Goal: Communication & Community: Answer question/provide support

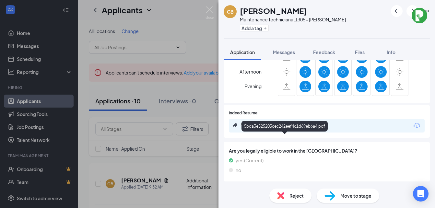
scroll to position [114, 0]
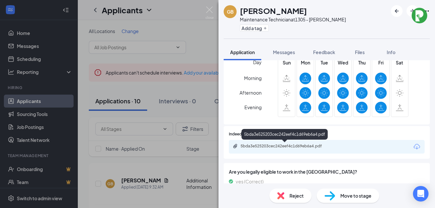
click at [234, 146] on icon "Paperclip" at bounding box center [235, 145] width 5 height 5
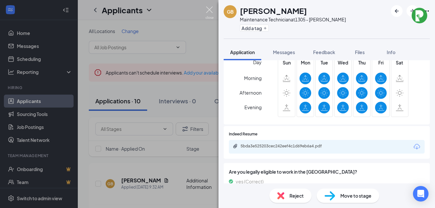
click at [210, 8] on img at bounding box center [209, 12] width 8 height 13
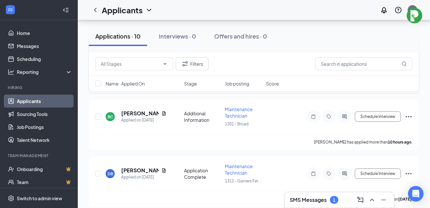
scroll to position [130, 0]
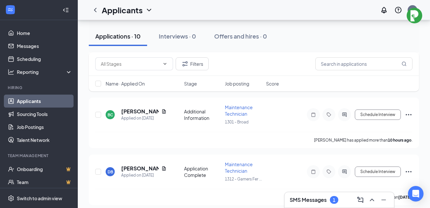
click at [332, 200] on div "1" at bounding box center [334, 200] width 8 height 8
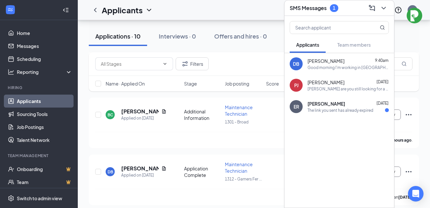
click at [330, 63] on span "[PERSON_NAME]" at bounding box center [325, 61] width 37 height 6
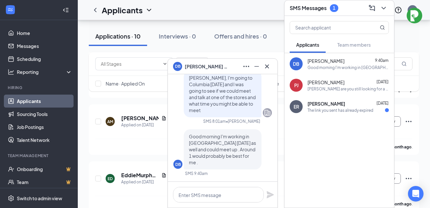
scroll to position [259, 0]
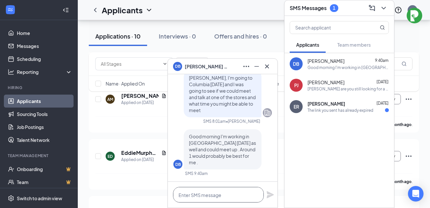
click at [181, 195] on textarea at bounding box center [218, 195] width 91 height 16
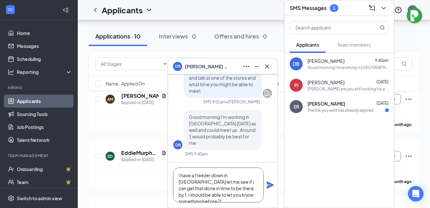
type textarea "I have a freezer down in [GEOGRAPHIC_DATA] let me see if i can get that done in…"
click at [269, 184] on icon "Plane" at bounding box center [270, 184] width 7 height 7
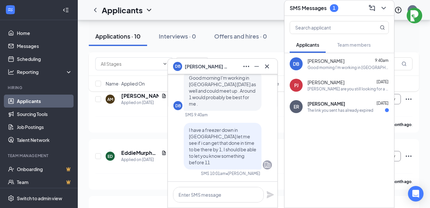
scroll to position [0, 0]
click at [266, 66] on icon "Cross" at bounding box center [267, 67] width 8 height 8
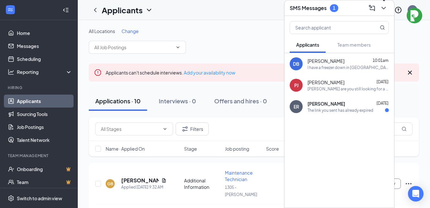
click at [383, 6] on icon "ChevronDown" at bounding box center [384, 8] width 8 height 8
